Goal: Task Accomplishment & Management: Use online tool/utility

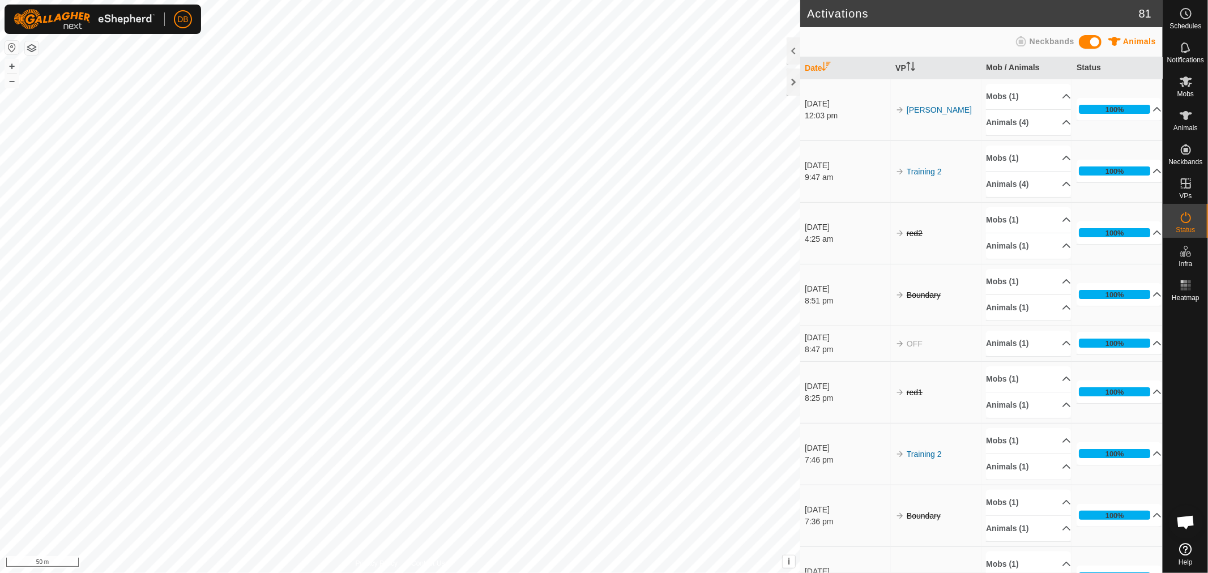
scroll to position [218, 0]
click at [1193, 82] on es-mob-svg-icon at bounding box center [1186, 81] width 20 height 18
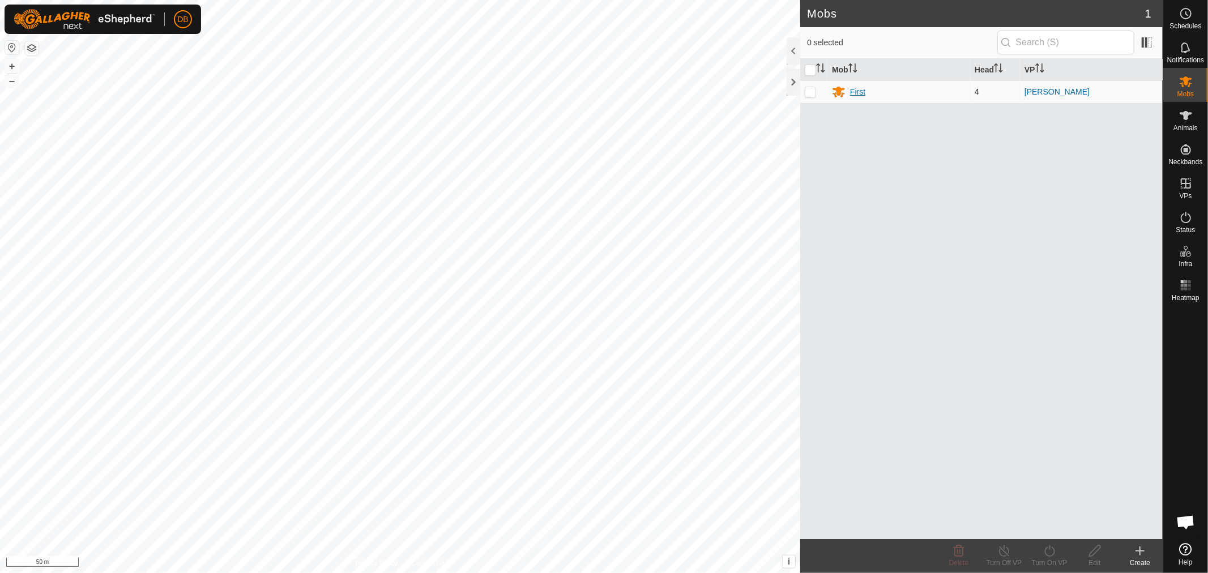
click at [855, 92] on div "First" at bounding box center [857, 92] width 15 height 12
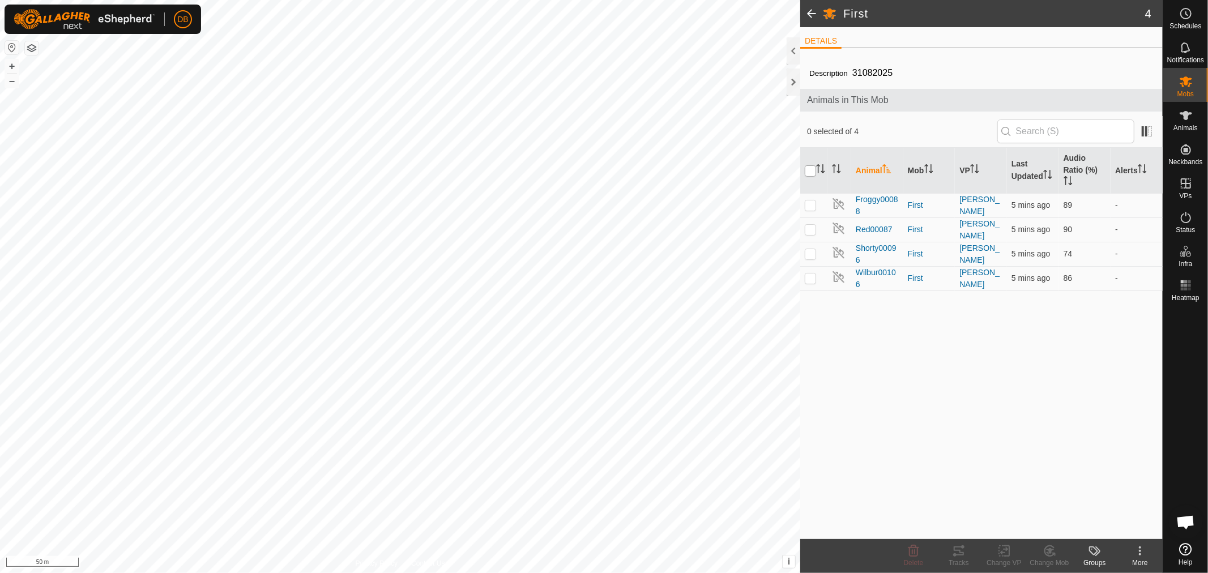
click at [807, 166] on input "checkbox" at bounding box center [810, 170] width 11 height 11
checkbox input "true"
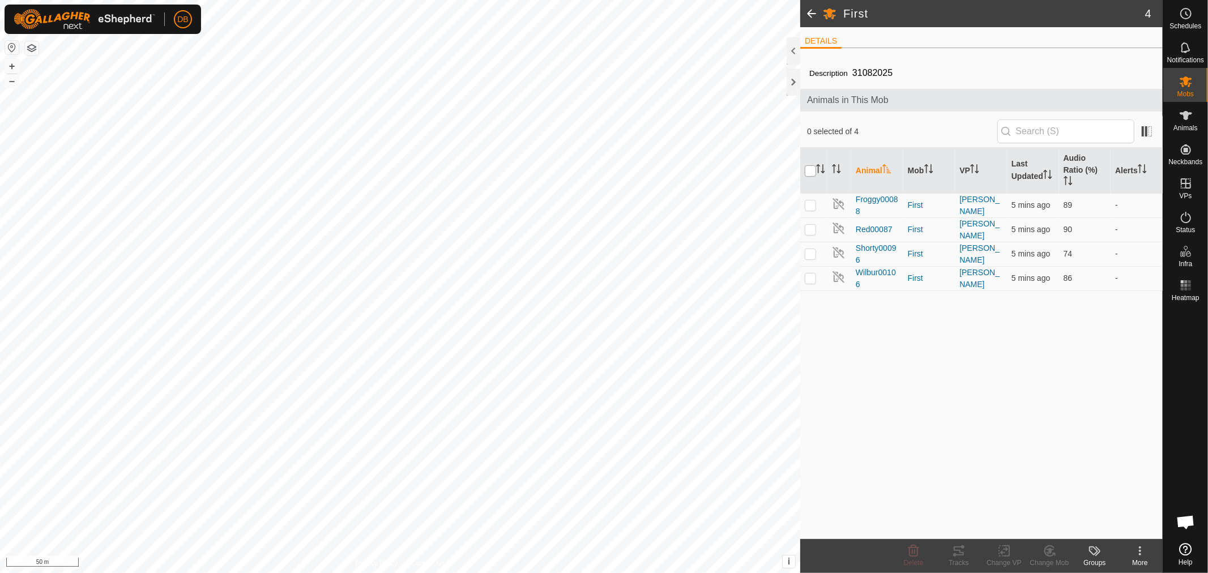
checkbox input "true"
click at [953, 548] on icon at bounding box center [959, 551] width 14 height 14
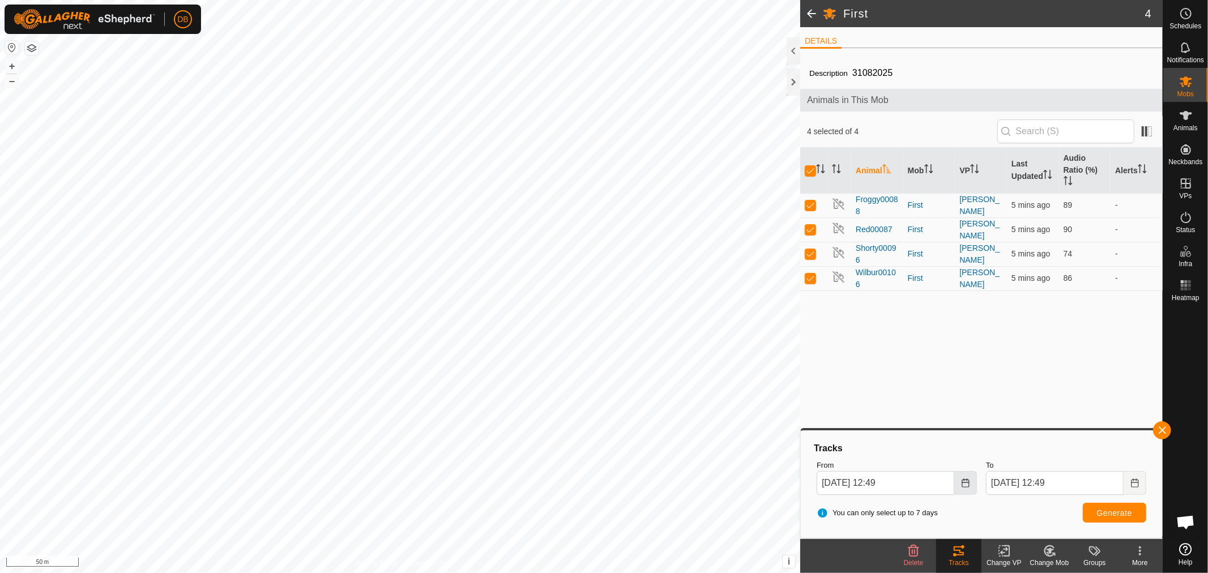
click at [963, 485] on icon "Choose Date" at bounding box center [965, 483] width 9 height 9
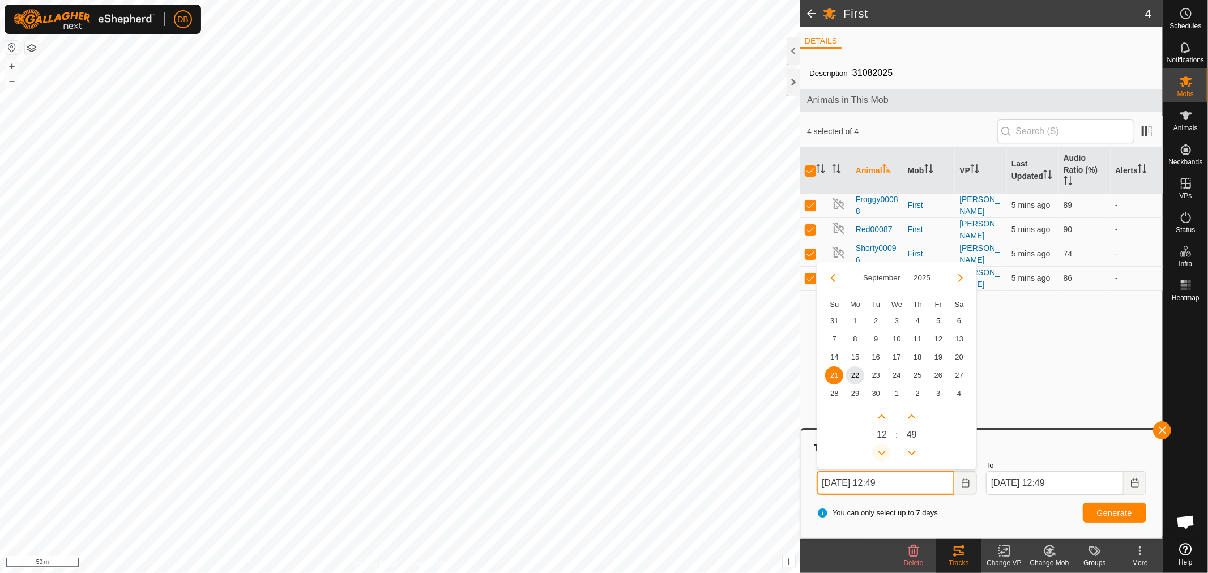
click at [882, 452] on button "Previous Hour" at bounding box center [882, 453] width 18 height 18
click at [855, 373] on span "22" at bounding box center [855, 375] width 18 height 18
type input "[DATE] 11:49"
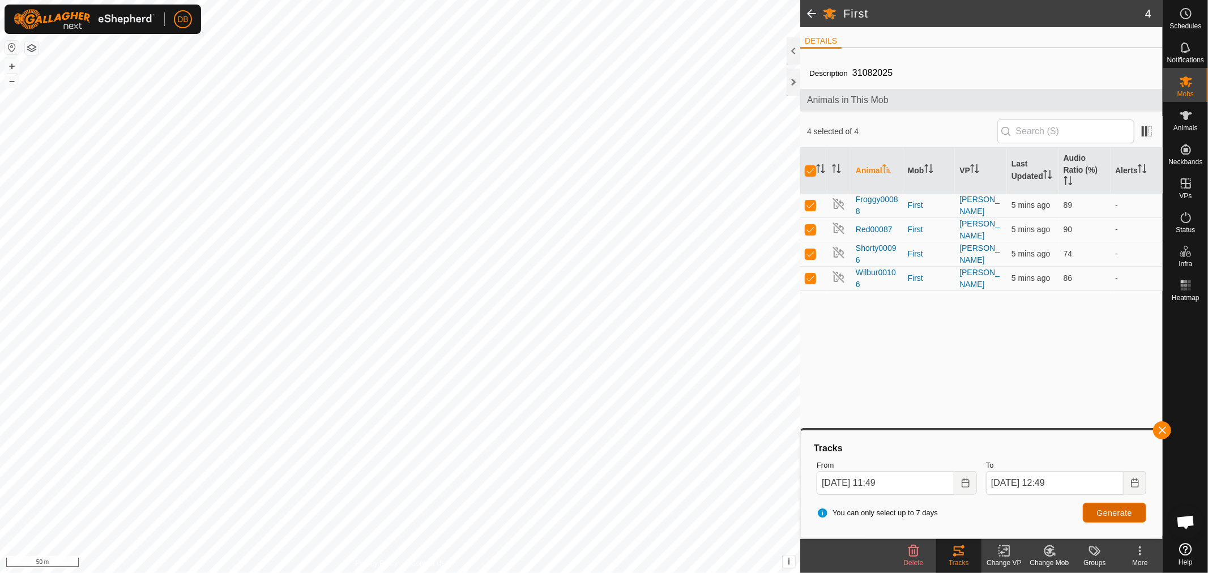
click at [1124, 513] on span "Generate" at bounding box center [1114, 513] width 35 height 9
